Goal: Task Accomplishment & Management: Manage account settings

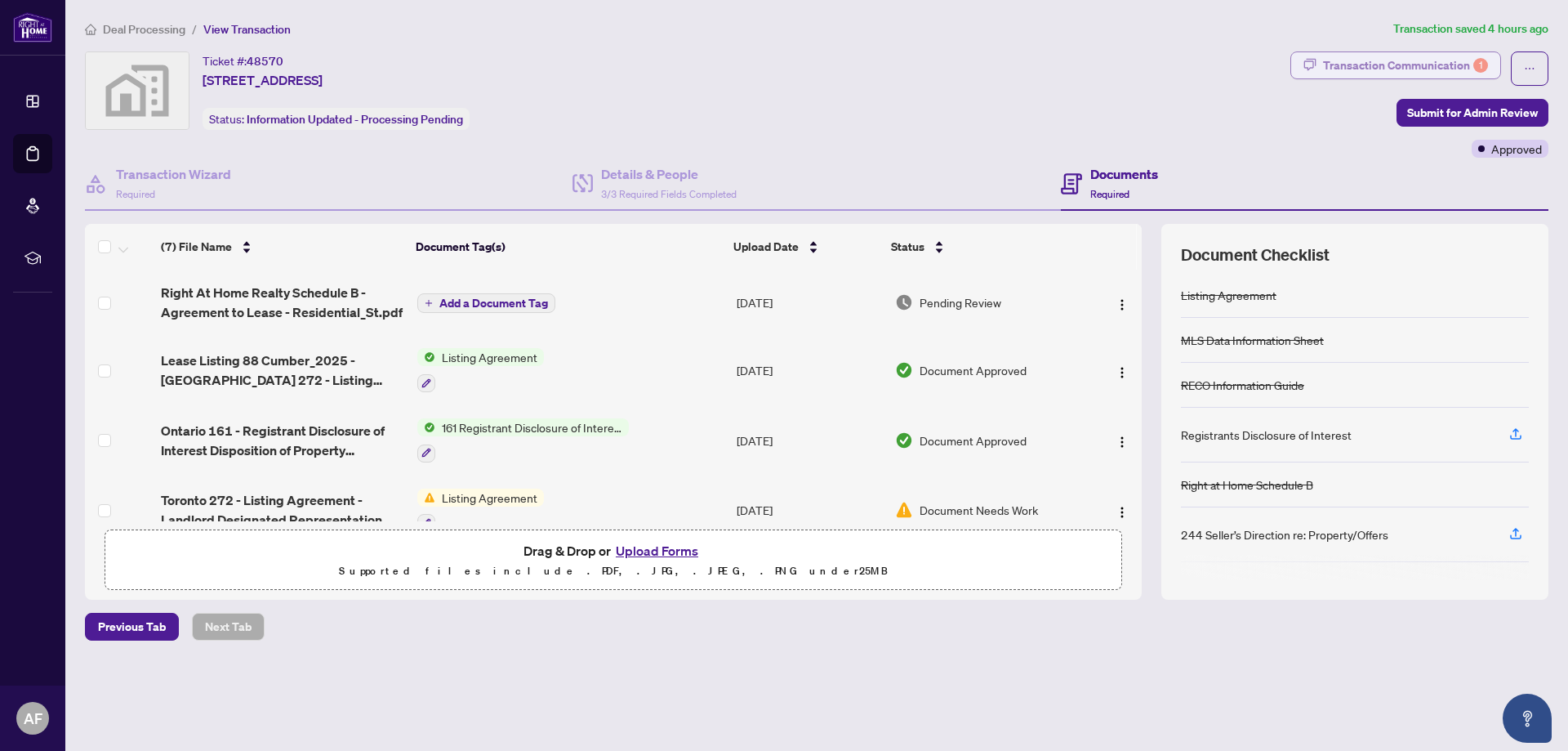
scroll to position [238, 0]
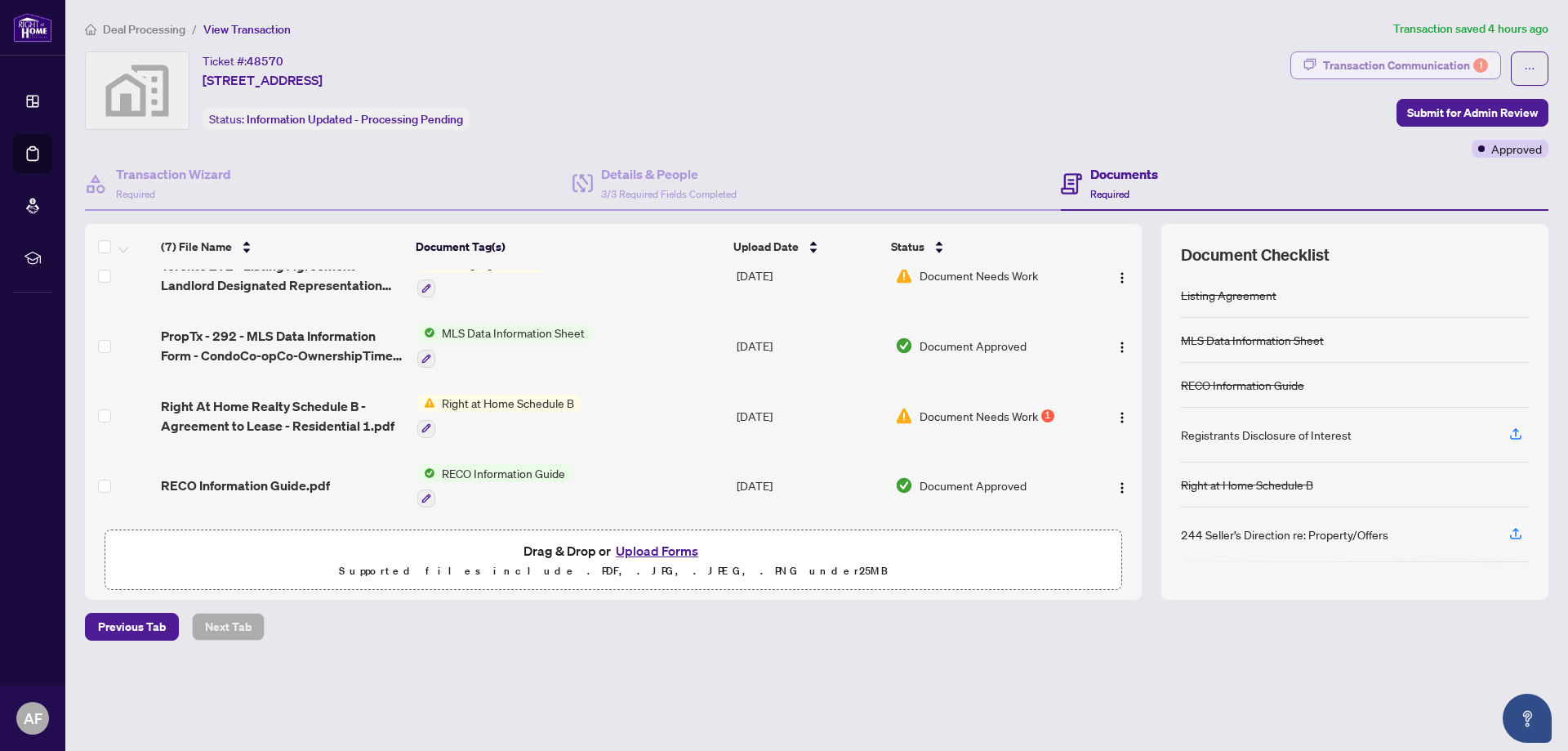
click at [1395, 65] on div "Transaction Communication 1" at bounding box center [1405, 65] width 165 height 26
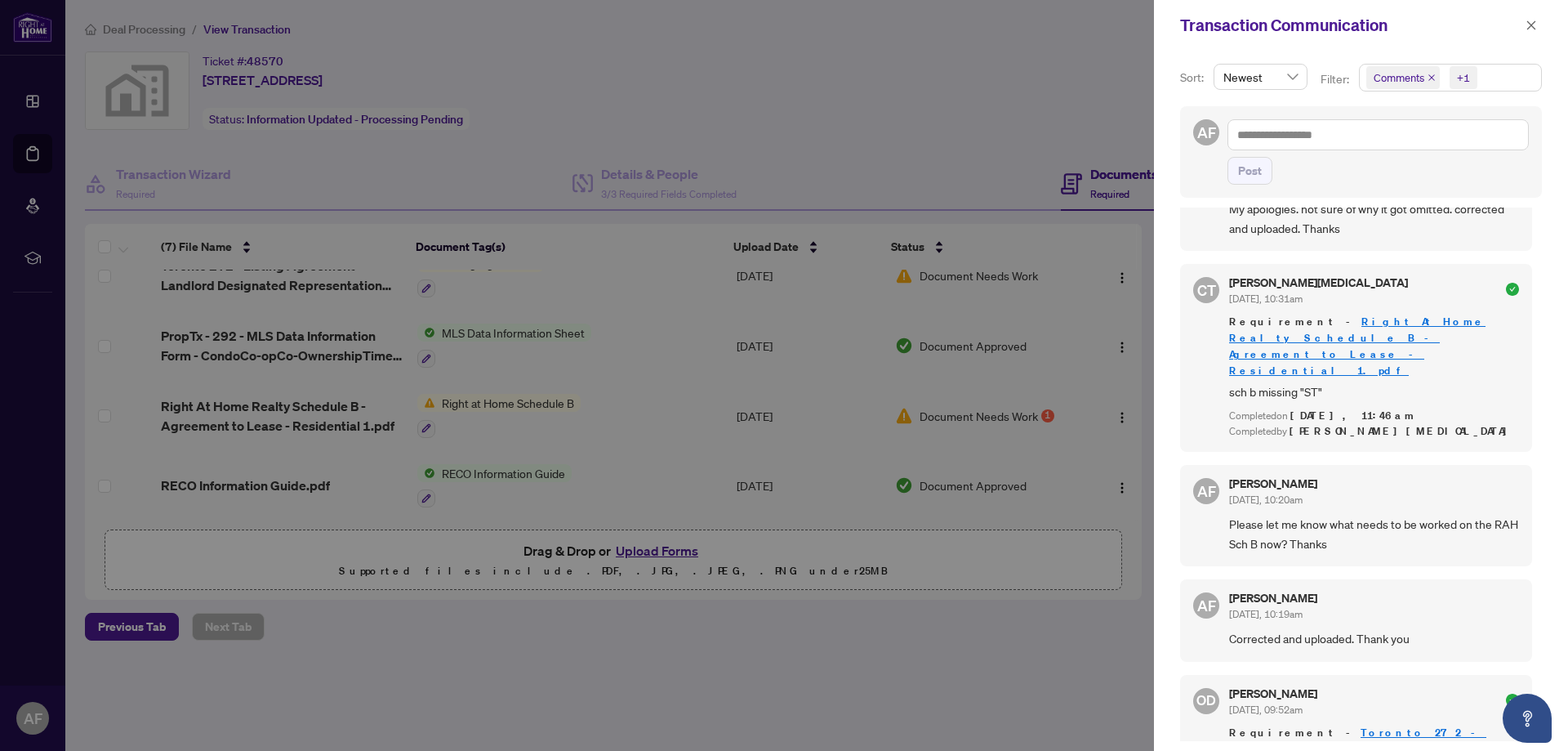
scroll to position [0, 0]
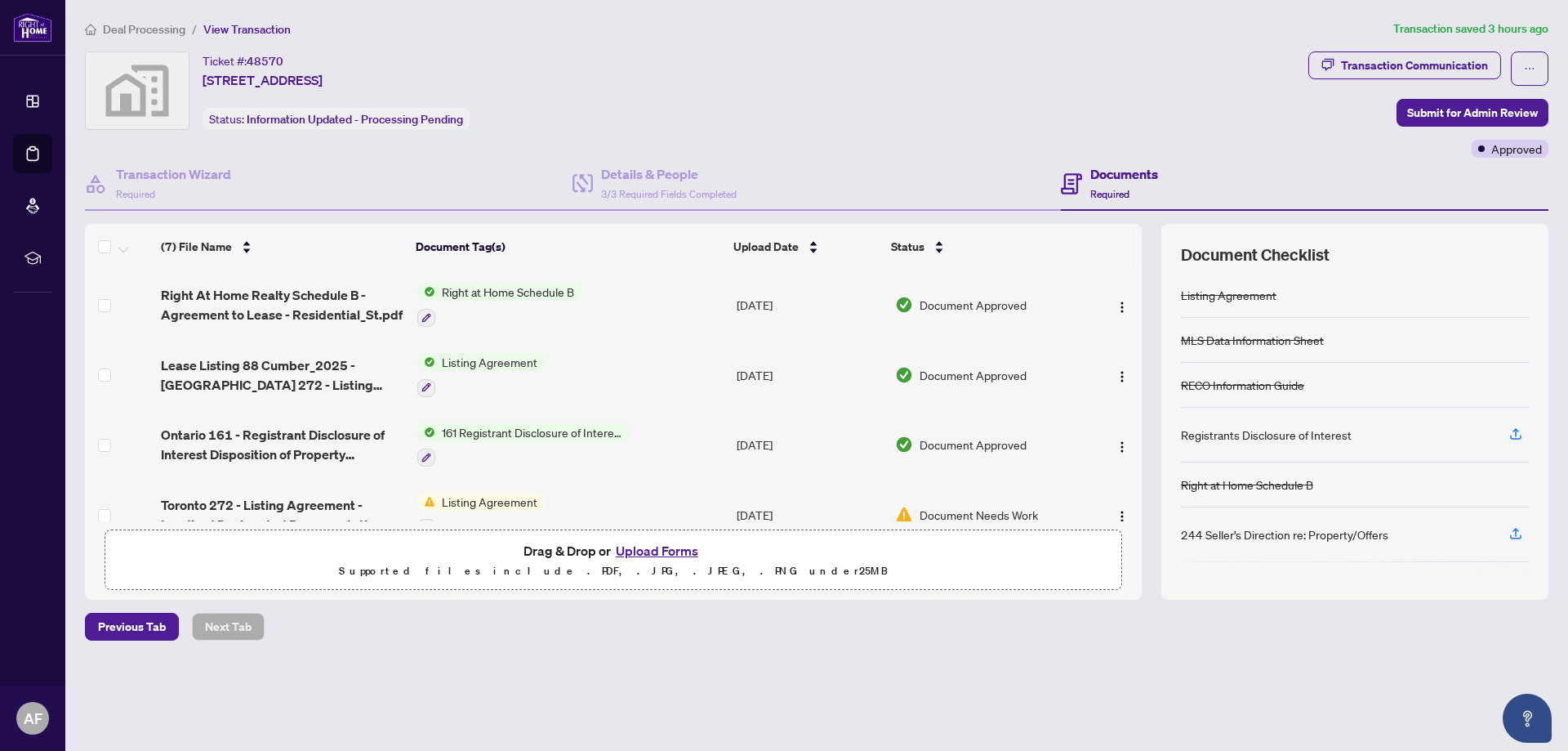
click at [1405, 47] on div "Deal Processing / View Transaction Transaction saved 3 hours ago Ticket #: 4857…" at bounding box center [817, 359] width 1477 height 679
click at [1403, 62] on div "Transaction Communication" at bounding box center [1414, 65] width 147 height 26
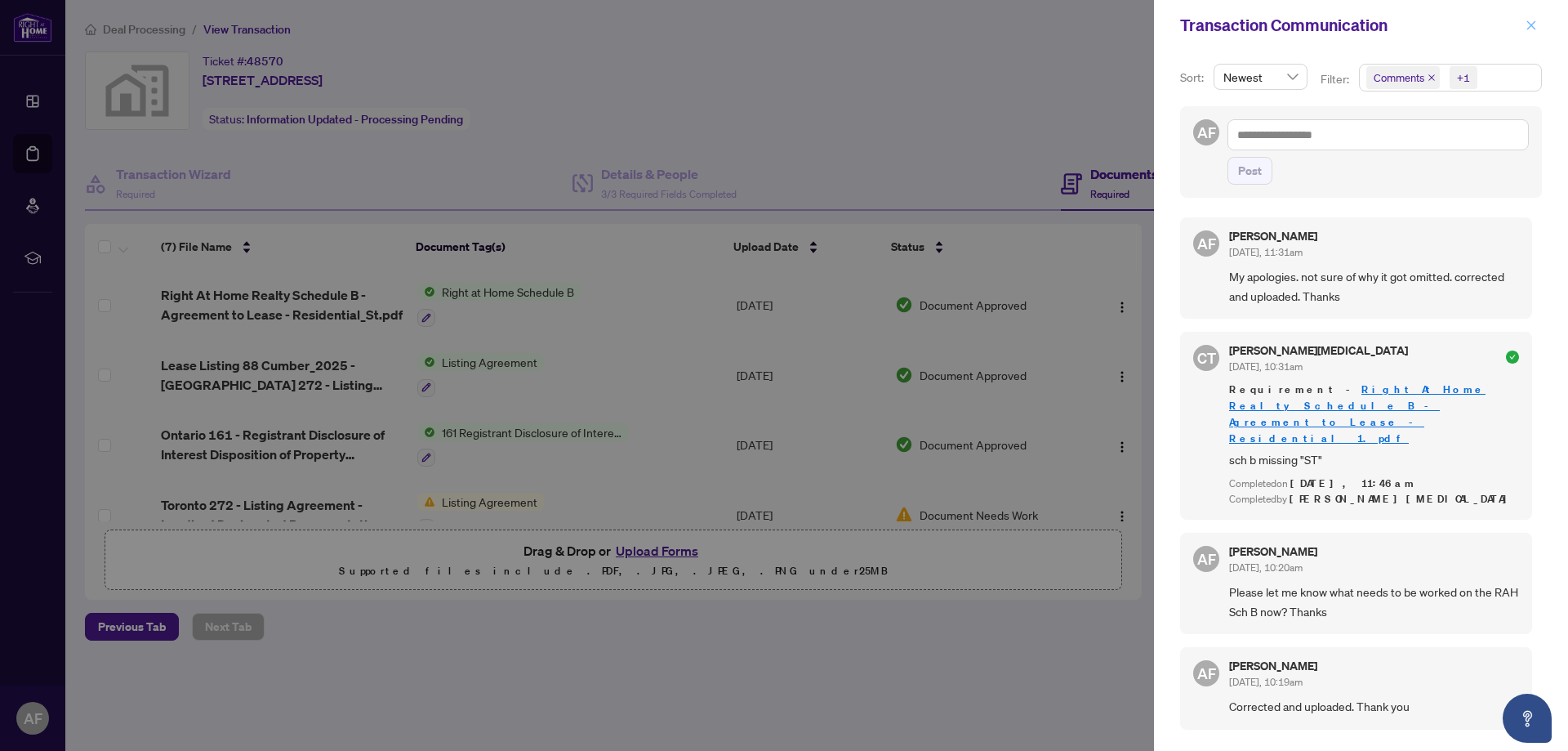
click at [1529, 29] on icon "close" at bounding box center [1532, 25] width 9 height 9
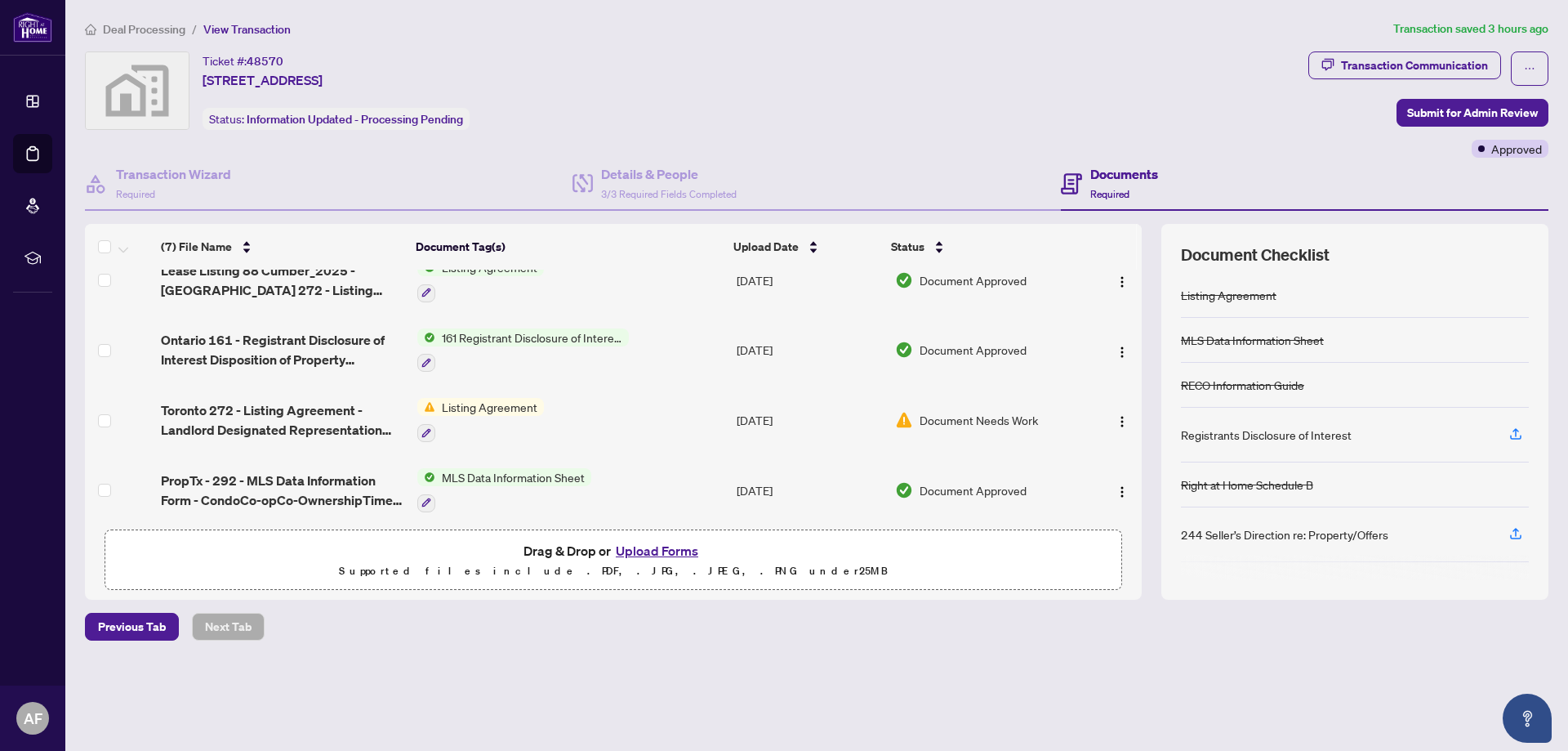
scroll to position [79, 0]
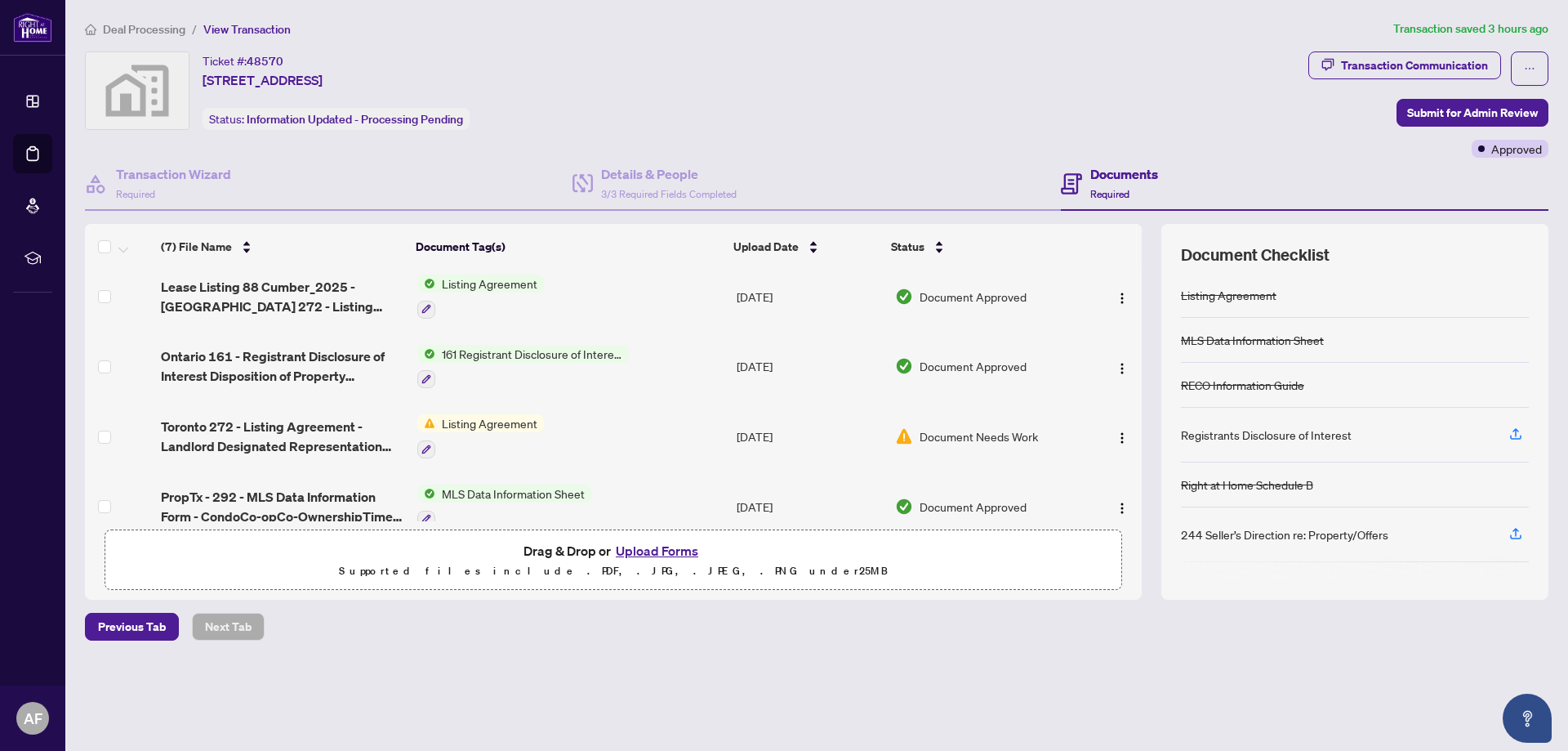
click at [1024, 429] on span "Document Needs Work" at bounding box center [978, 436] width 118 height 18
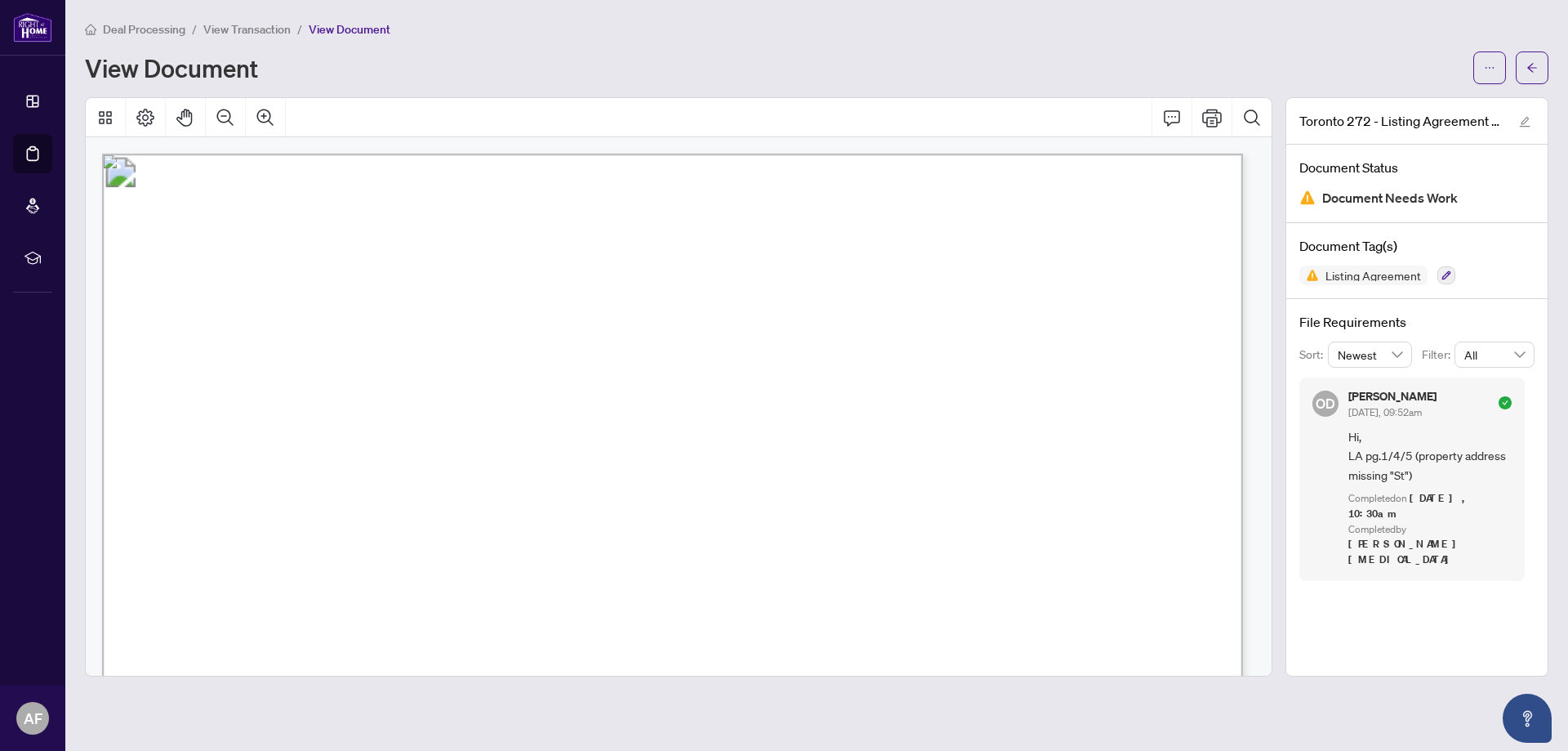
click at [254, 30] on span "View Transaction" at bounding box center [247, 29] width 88 height 14
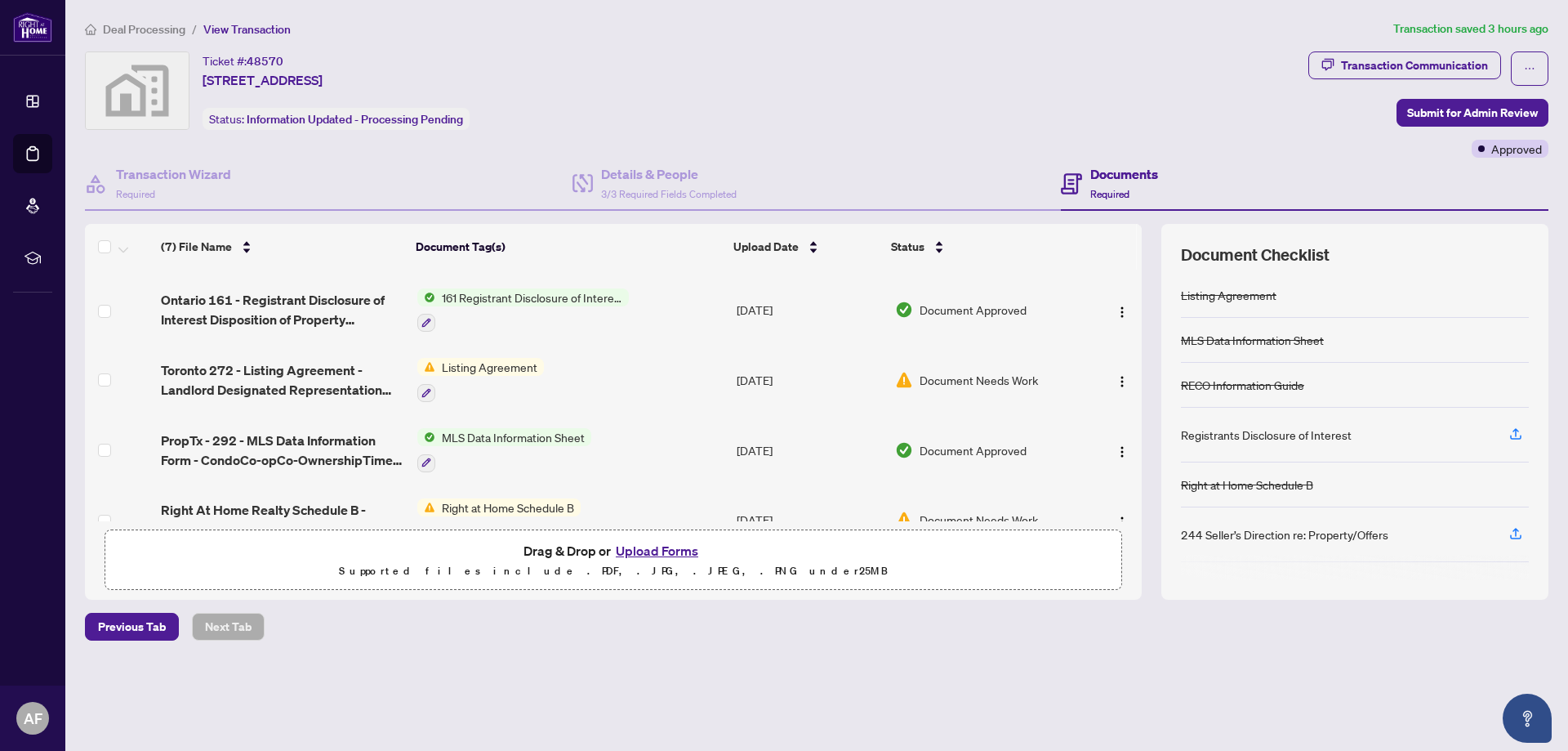
scroll to position [164, 0]
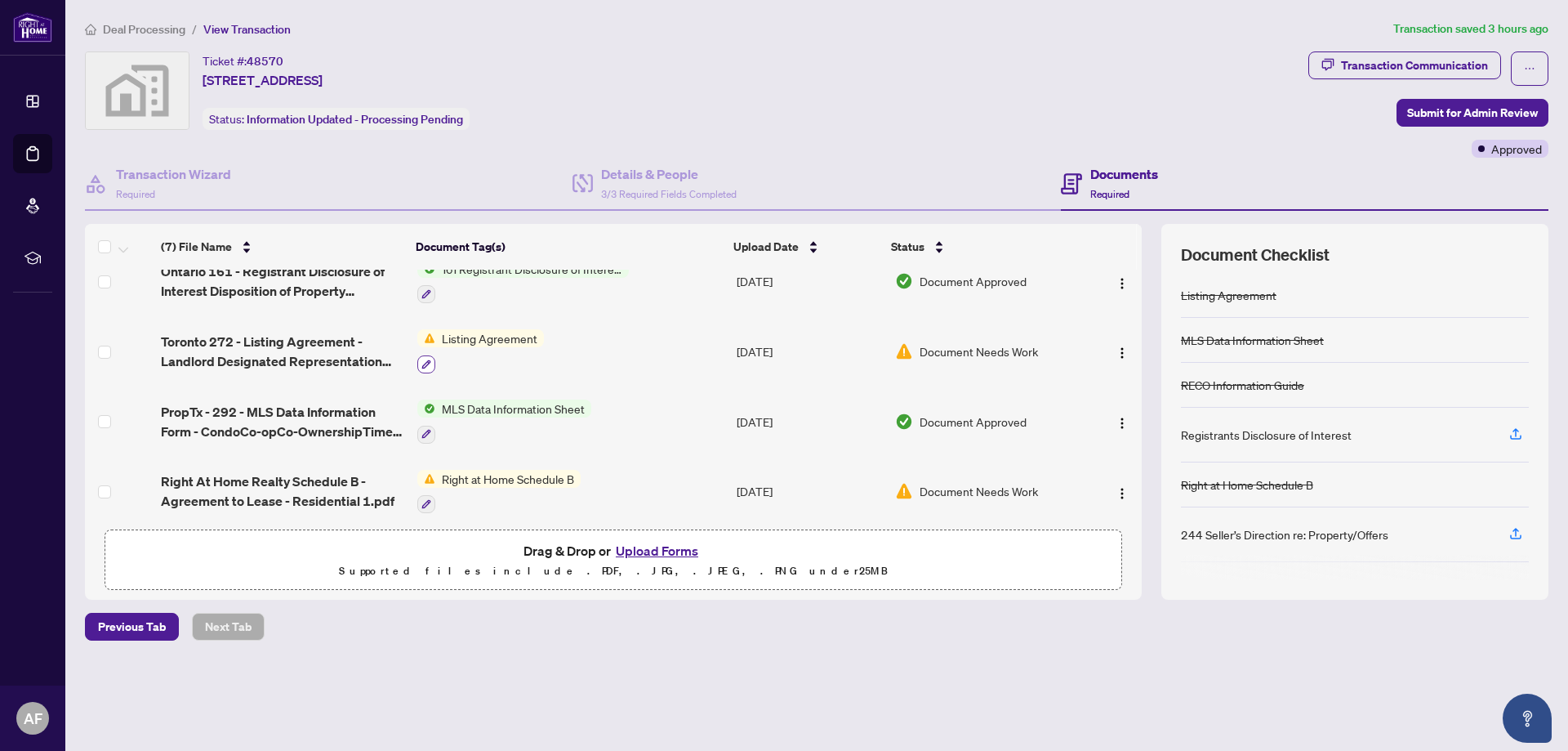
click at [423, 364] on icon "button" at bounding box center [426, 364] width 10 height 10
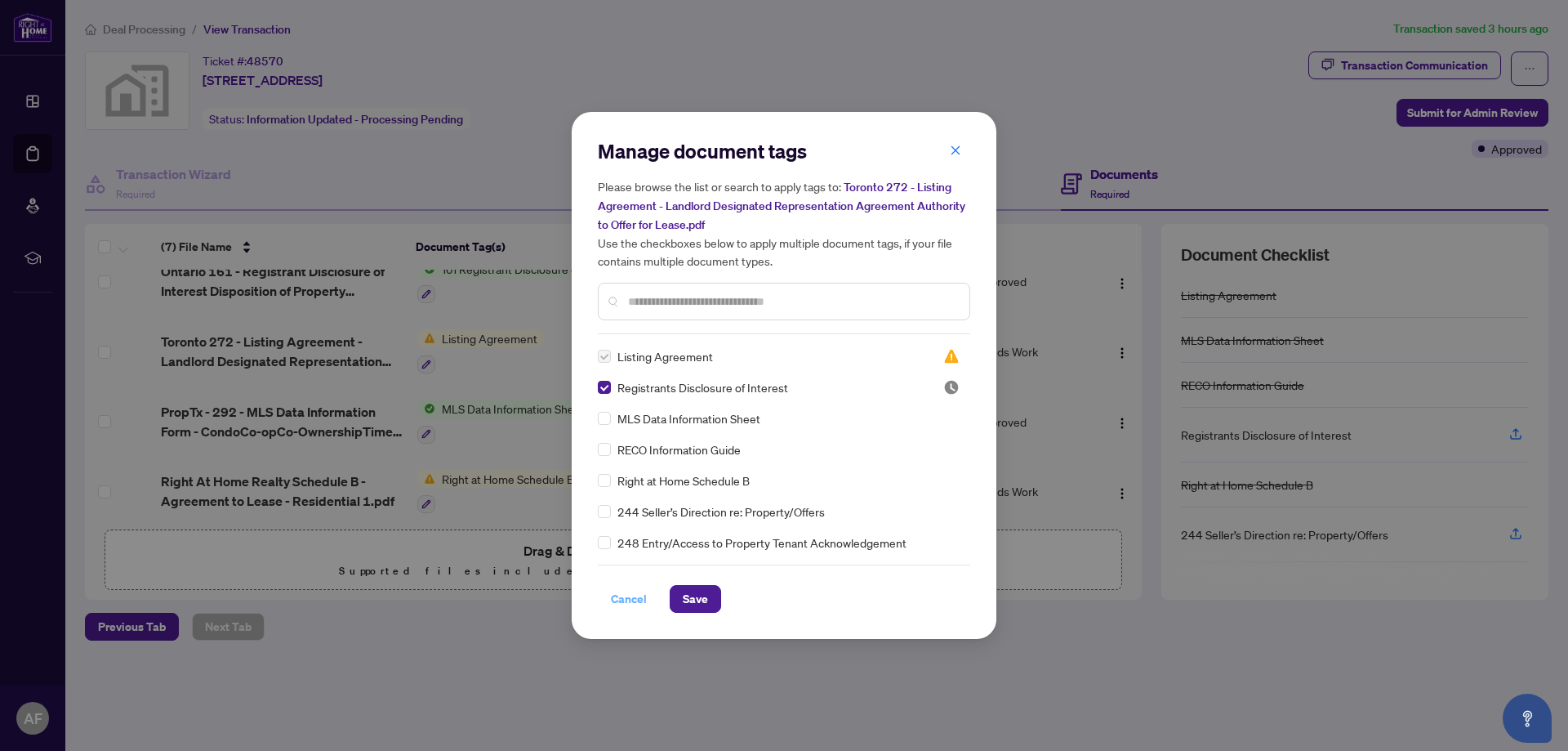
click at [626, 596] on span "Cancel" at bounding box center [629, 599] width 36 height 26
